Goal: Transaction & Acquisition: Download file/media

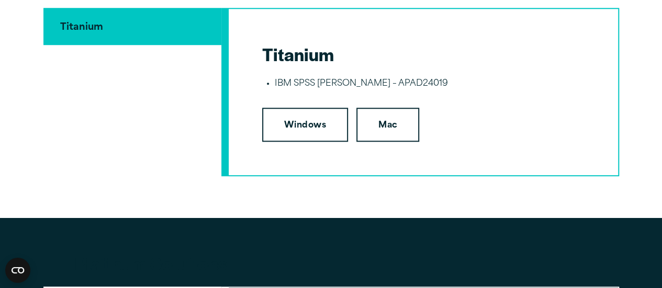
scroll to position [2460, 0]
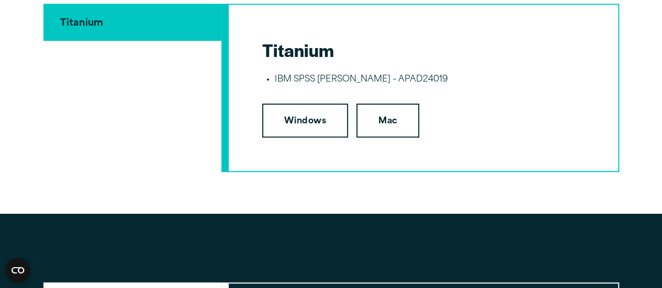
click at [316, 85] on li "IBM SPSS Amos – APAD24019" at bounding box center [430, 80] width 310 height 14
click at [310, 127] on link "Windows" at bounding box center [305, 121] width 86 height 35
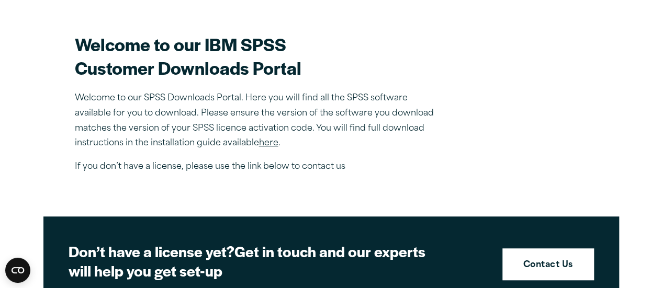
scroll to position [366, 0]
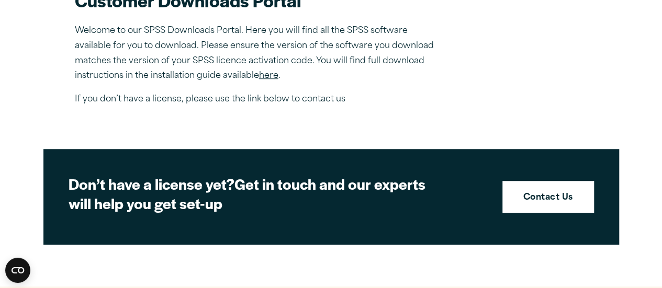
click at [273, 76] on link "here" at bounding box center [268, 76] width 19 height 8
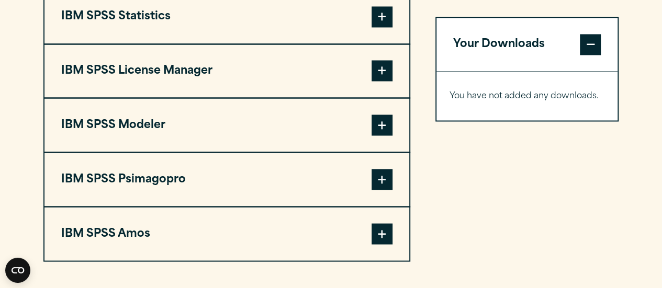
scroll to position [890, 0]
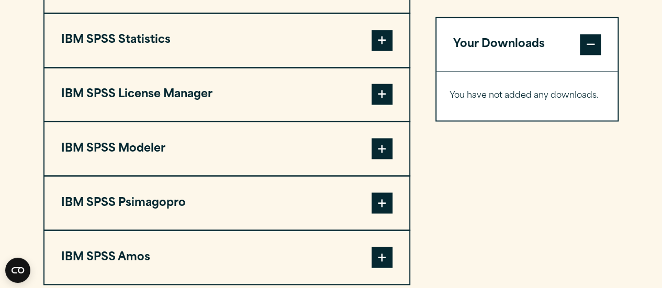
click at [376, 261] on span at bounding box center [382, 257] width 21 height 21
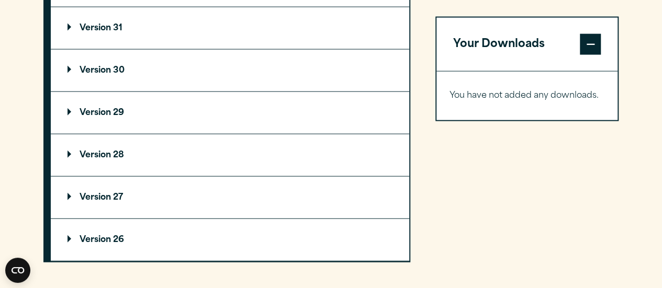
scroll to position [1152, 0]
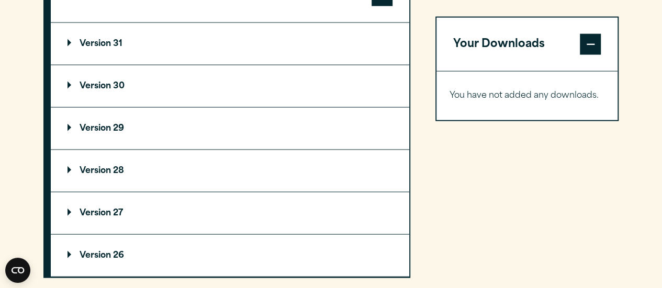
click at [73, 127] on p "Version 29" at bounding box center [96, 129] width 57 height 8
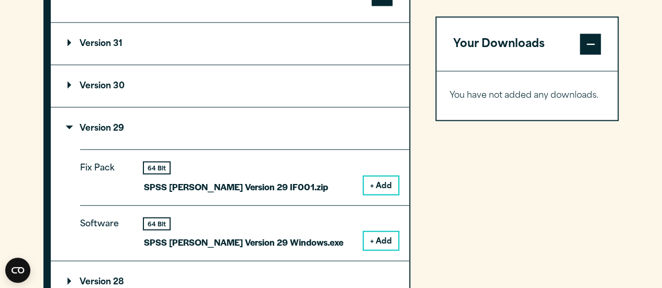
click at [386, 243] on button "+ Add" at bounding box center [381, 241] width 35 height 18
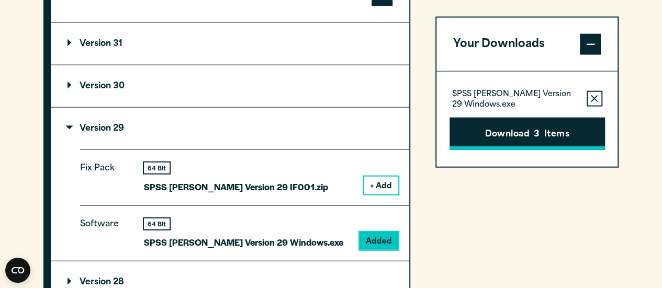
click at [520, 138] on button "Download 3 Items" at bounding box center [527, 134] width 155 height 32
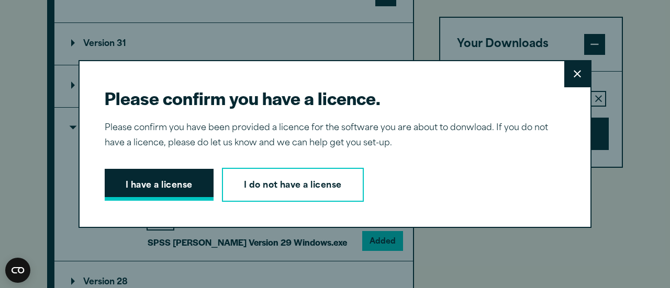
click at [167, 181] on button "I have a license" at bounding box center [159, 185] width 109 height 32
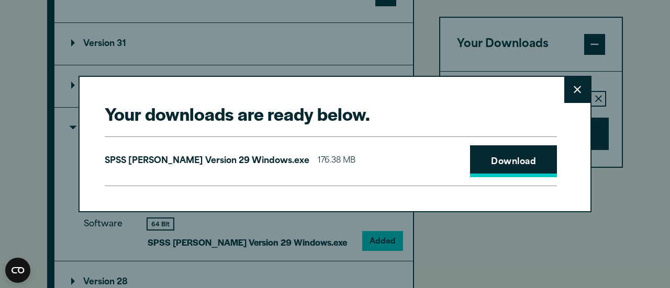
click at [518, 160] on link "Download" at bounding box center [513, 162] width 87 height 32
click at [582, 89] on button "Close" at bounding box center [577, 90] width 26 height 26
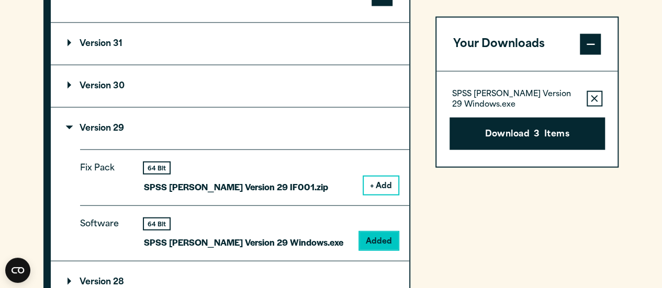
scroll to position [1047, 0]
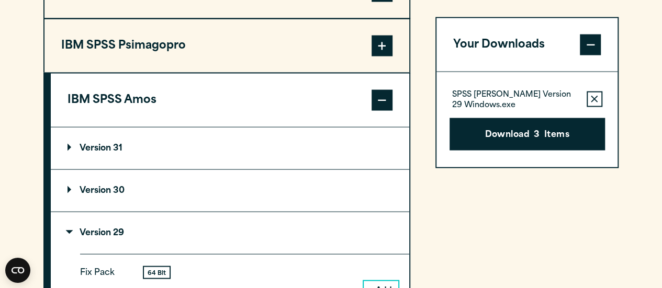
click at [69, 138] on summary "Version 31" at bounding box center [230, 149] width 359 height 42
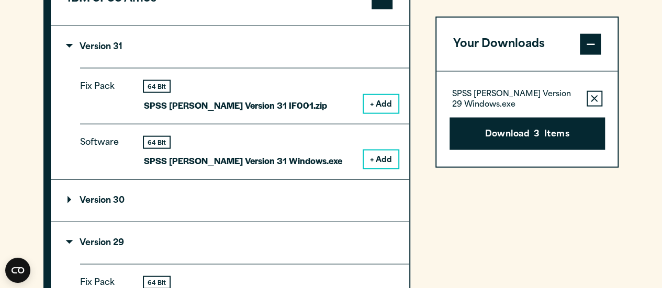
scroll to position [1152, 0]
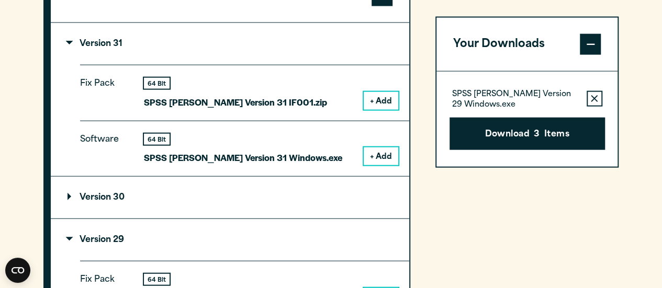
click at [382, 98] on button "+ Add" at bounding box center [381, 101] width 35 height 18
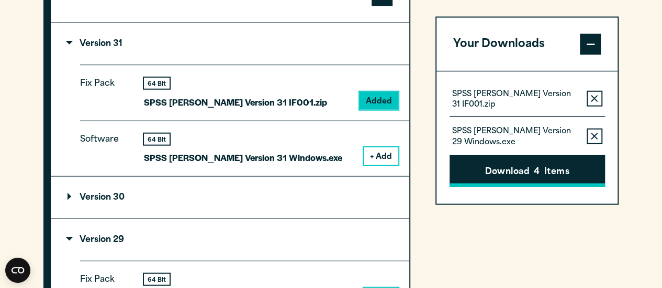
click at [561, 169] on button "Download 4 Items" at bounding box center [527, 171] width 155 height 32
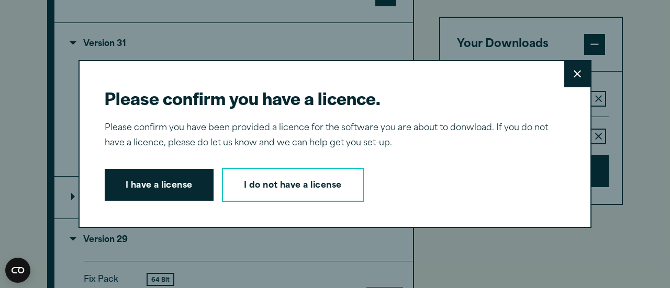
click at [180, 184] on button "I have a license" at bounding box center [159, 185] width 109 height 32
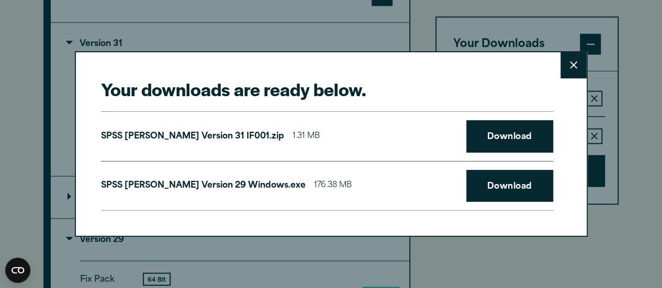
click at [576, 61] on icon at bounding box center [573, 65] width 7 height 8
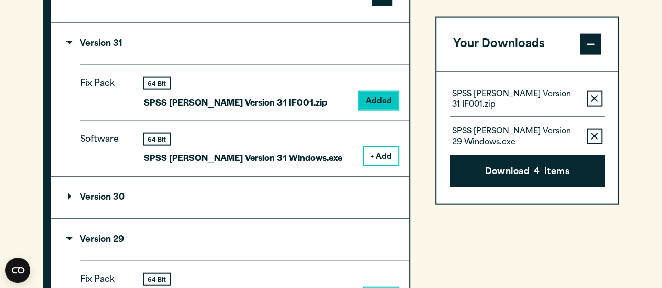
click at [381, 152] on button "+ Add" at bounding box center [381, 157] width 35 height 18
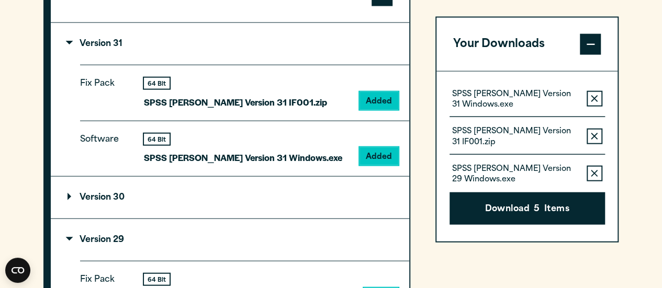
click at [596, 171] on icon "button" at bounding box center [594, 174] width 7 height 7
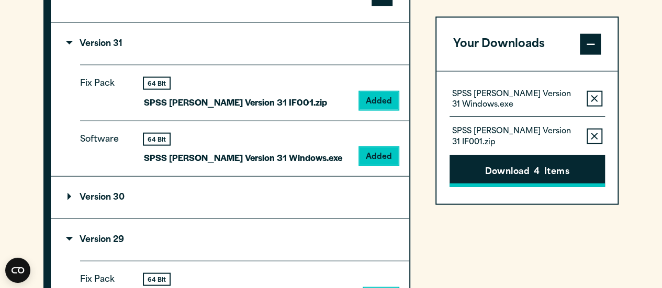
click at [556, 178] on button "Download 4 Items" at bounding box center [527, 171] width 155 height 32
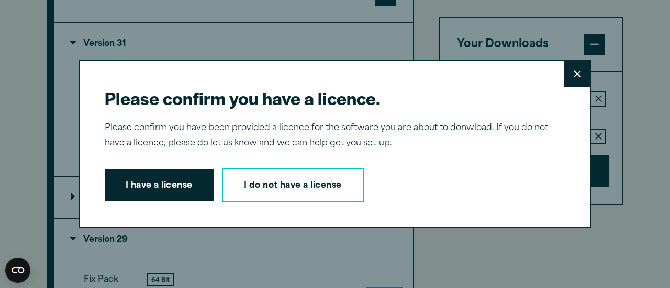
click at [171, 176] on button "I have a license" at bounding box center [159, 185] width 109 height 32
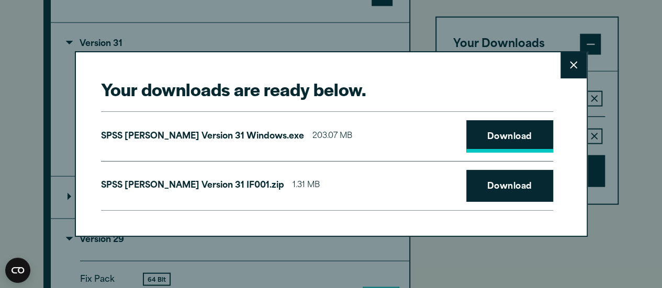
click at [488, 145] on link "Download" at bounding box center [509, 136] width 87 height 32
click at [484, 190] on link "Download" at bounding box center [509, 186] width 87 height 32
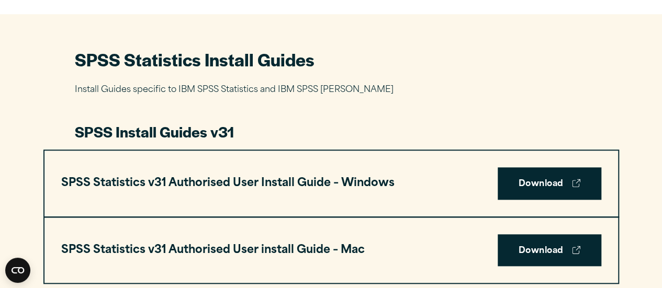
scroll to position [366, 0]
